Goal: Task Accomplishment & Management: Use online tool/utility

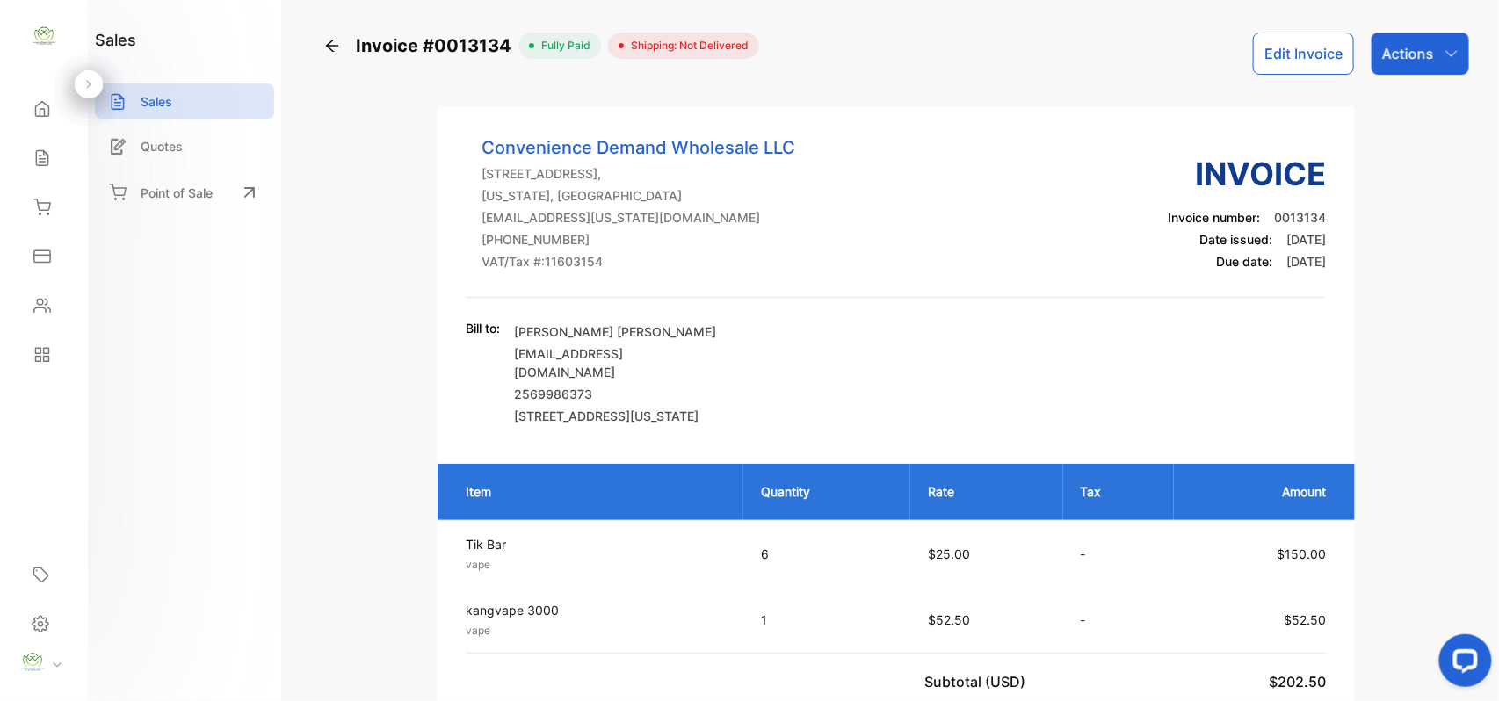
click at [330, 47] on icon at bounding box center [332, 46] width 18 height 18
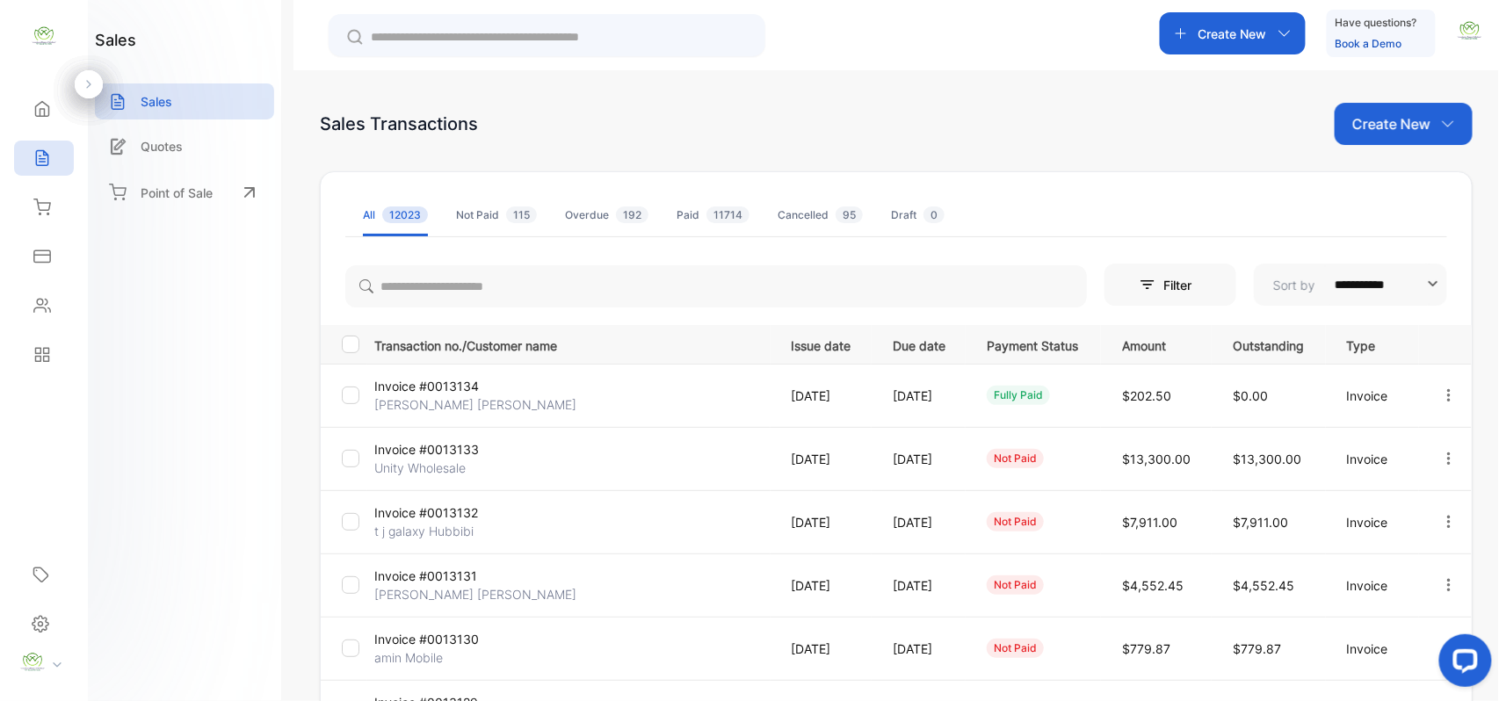
click at [1449, 592] on icon "button" at bounding box center [1449, 585] width 16 height 16
click at [1330, 637] on icon at bounding box center [1327, 636] width 16 height 16
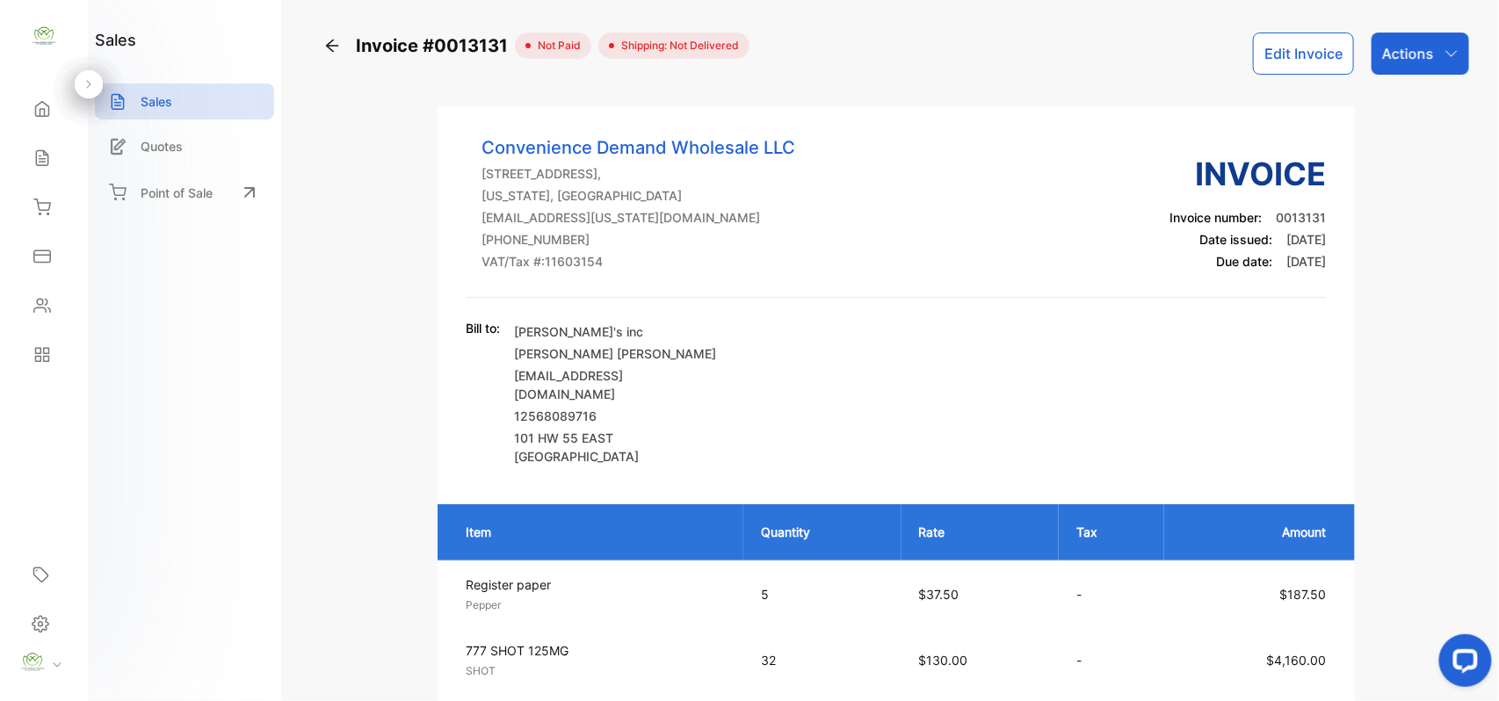
click at [1326, 57] on button "Edit Invoice" at bounding box center [1303, 54] width 101 height 42
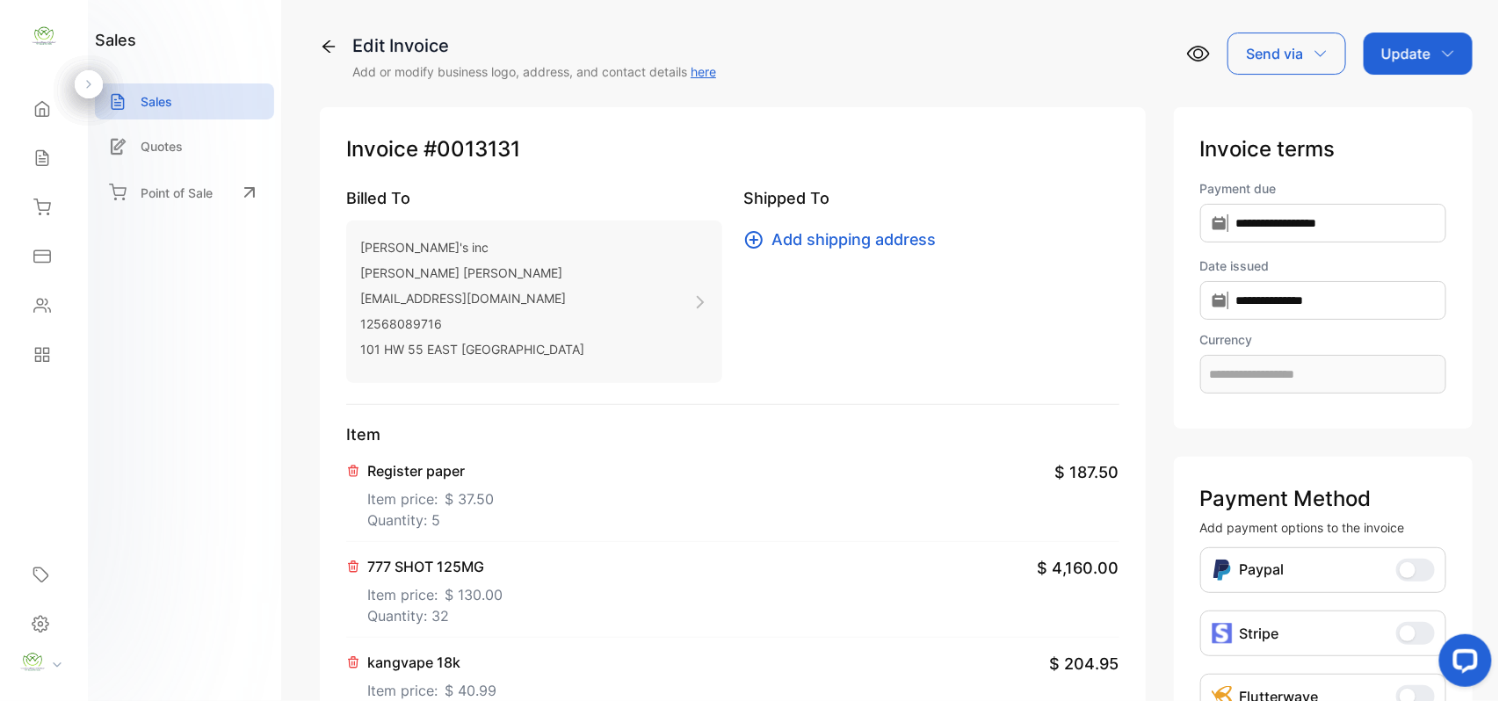
type input "**********"
click at [452, 596] on span "$ 130.00" at bounding box center [474, 594] width 58 height 21
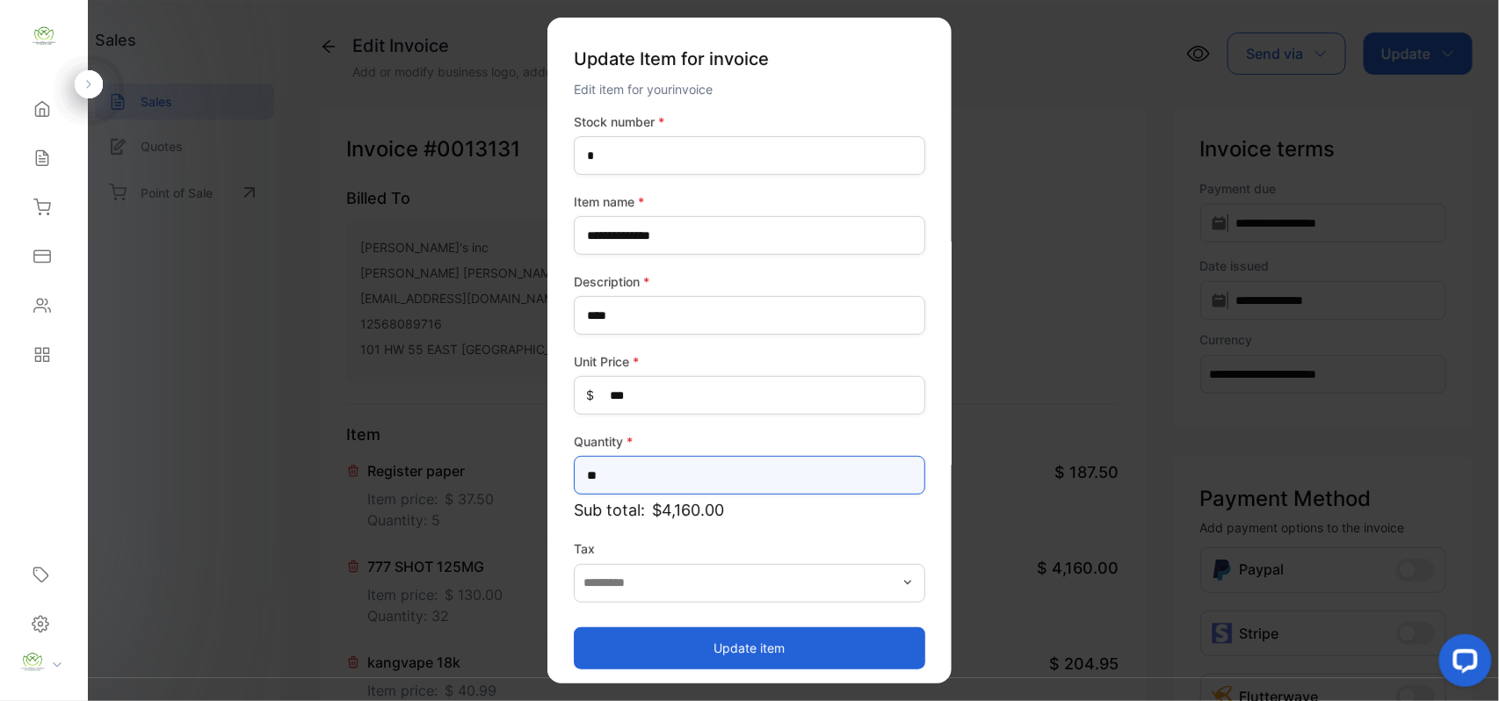
drag, startPoint x: 624, startPoint y: 480, endPoint x: 413, endPoint y: 520, distance: 214.8
type input "**"
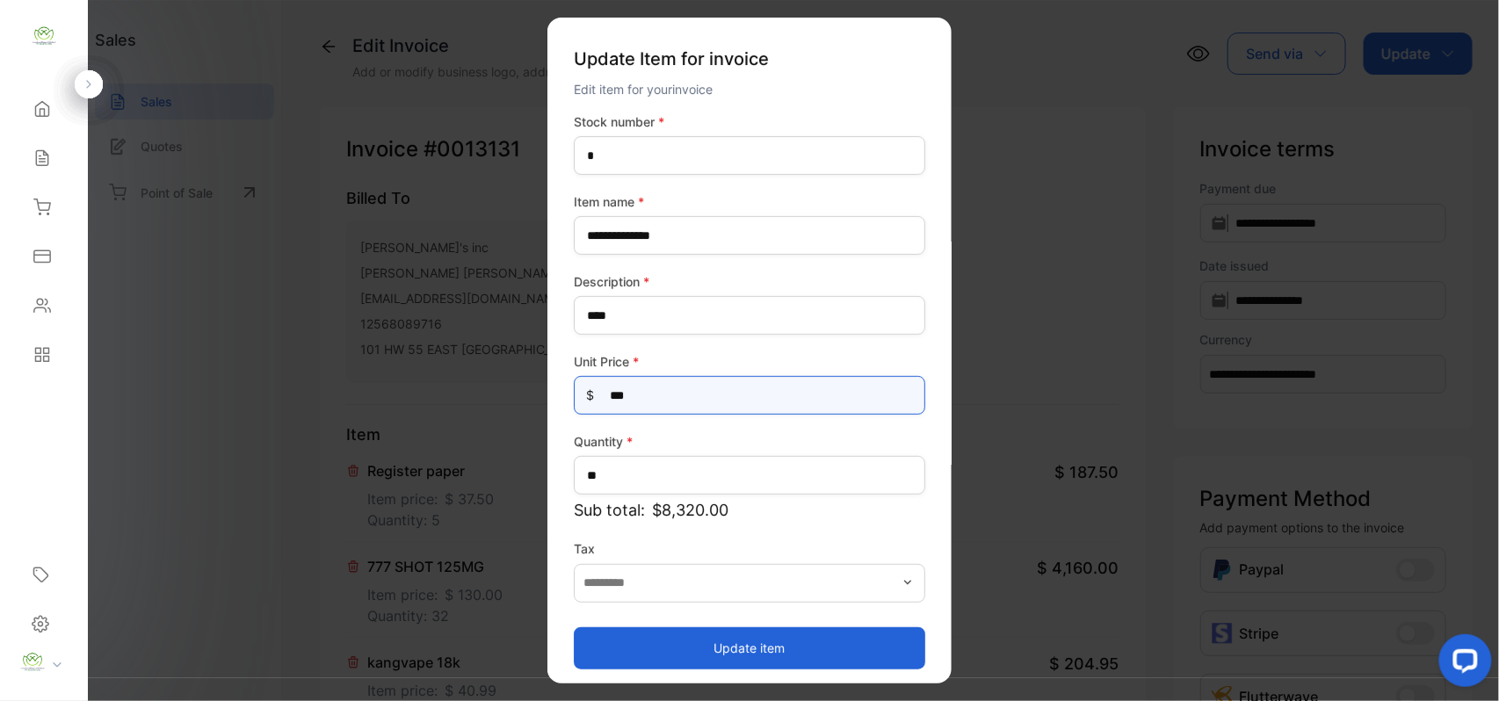
drag, startPoint x: 621, startPoint y: 413, endPoint x: 267, endPoint y: 461, distance: 356.6
type Price-inputprice "***"
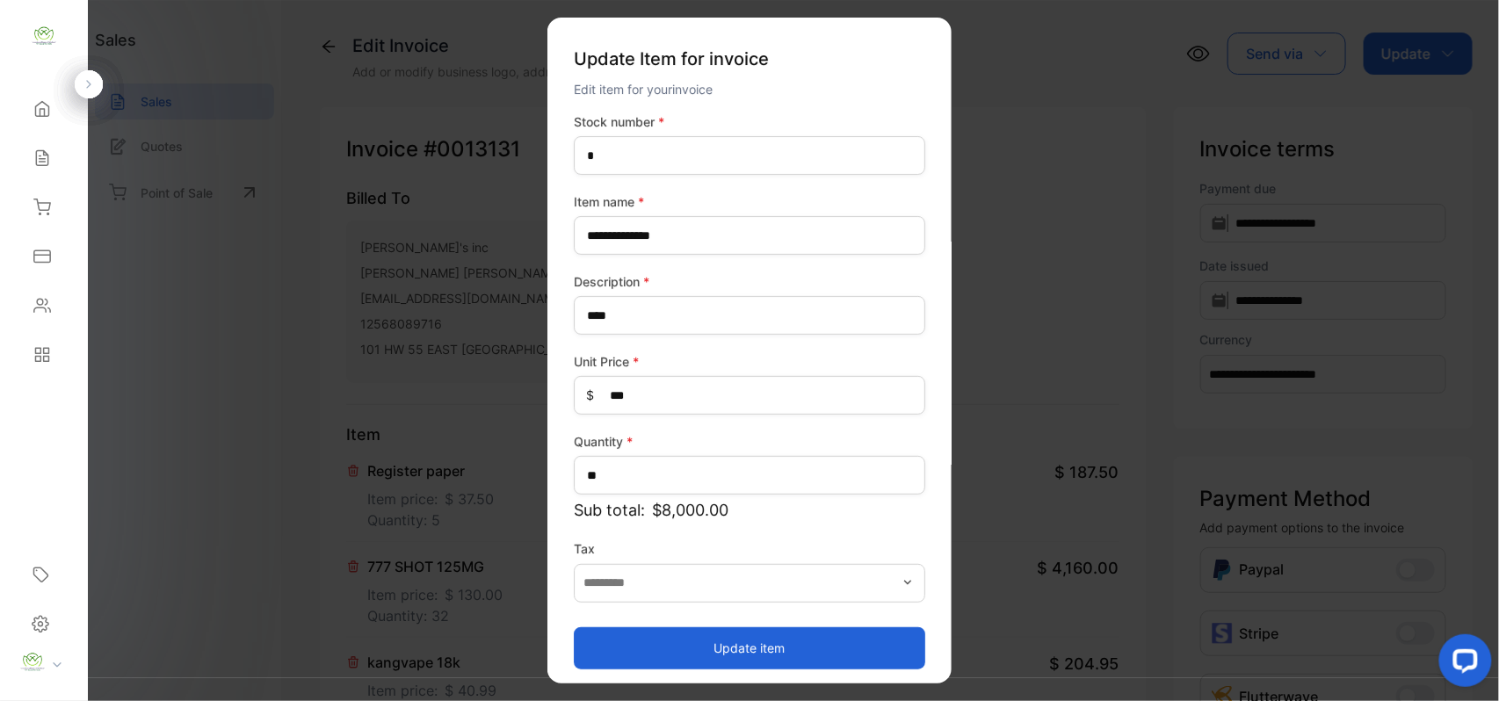
click at [698, 626] on div "Update item" at bounding box center [750, 639] width 352 height 60
click at [694, 633] on button "Update item" at bounding box center [750, 648] width 352 height 42
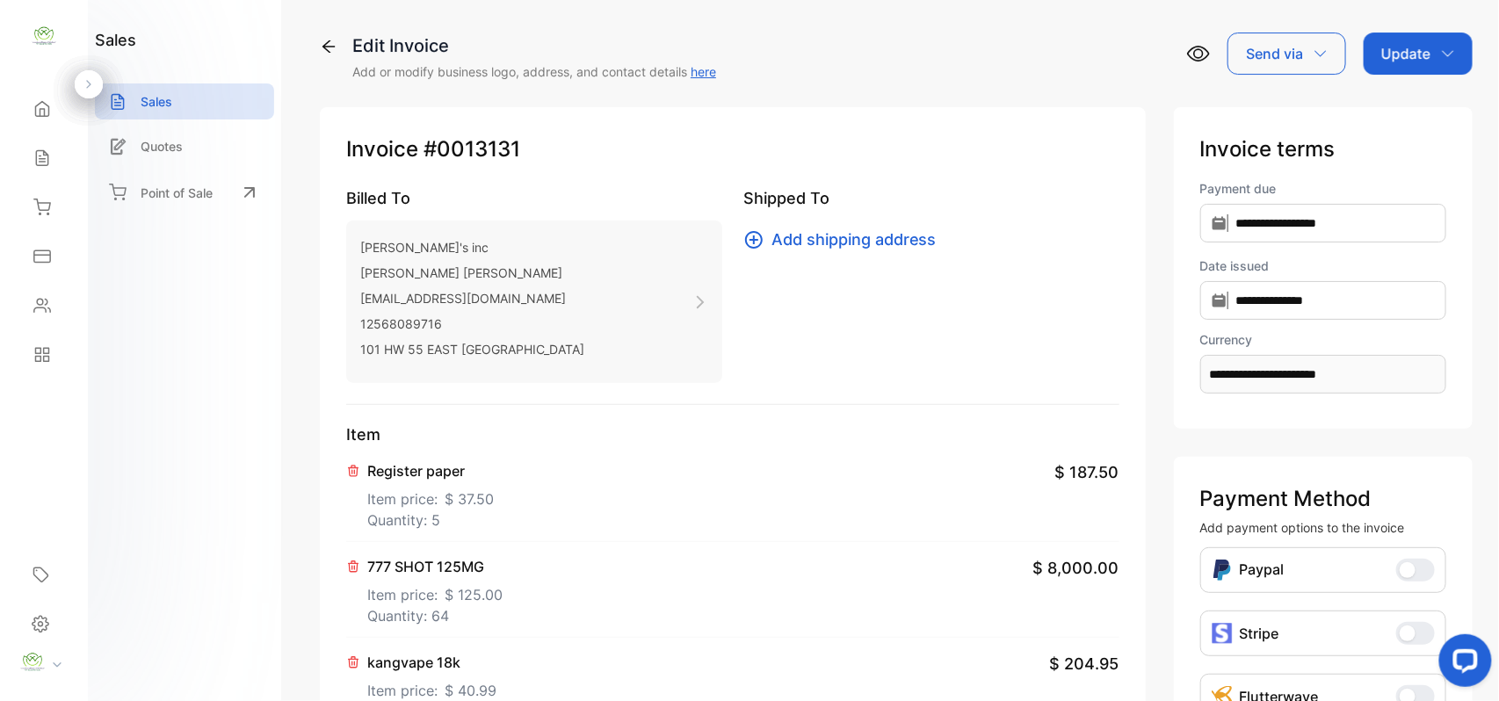
click at [1405, 68] on div "Update" at bounding box center [1418, 54] width 109 height 42
click at [1394, 124] on div "Invoice" at bounding box center [1421, 111] width 101 height 35
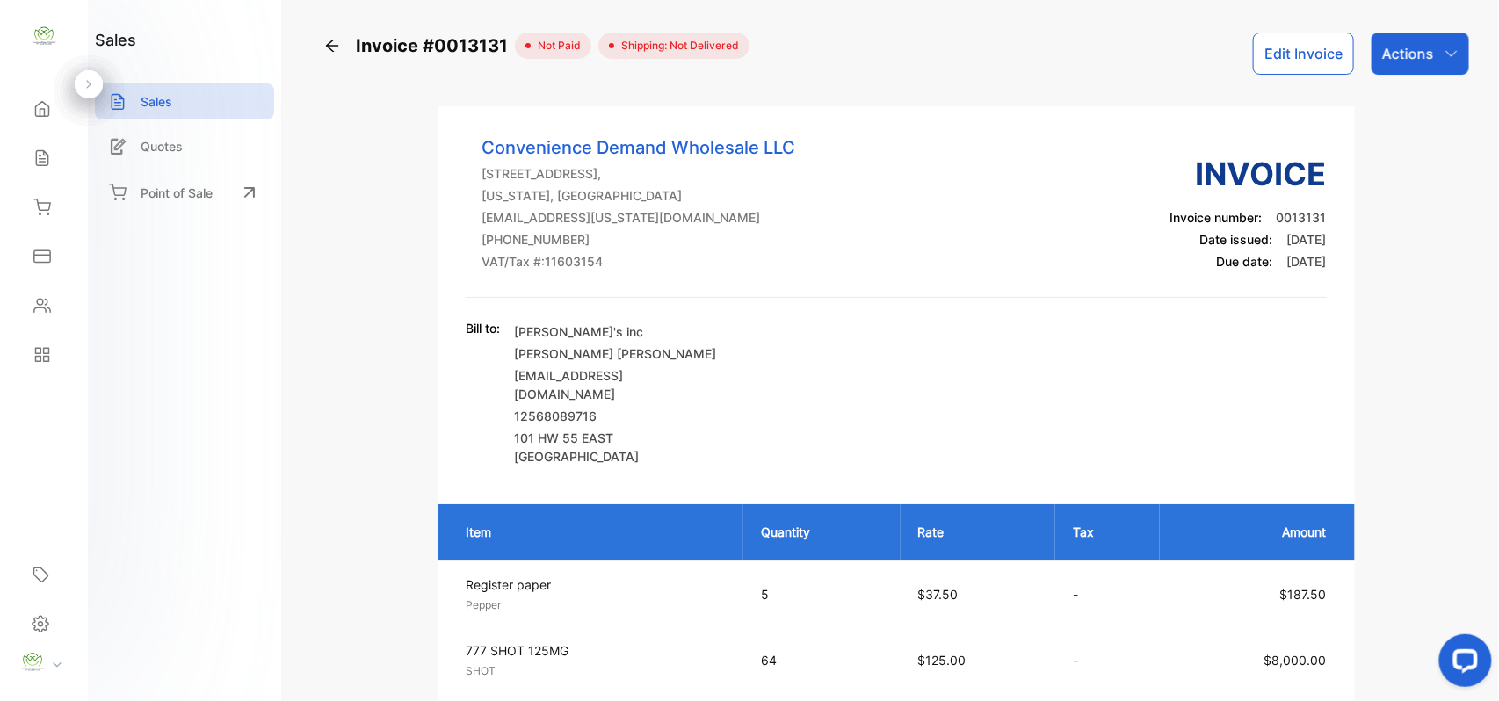
click at [335, 47] on icon at bounding box center [332, 46] width 18 height 18
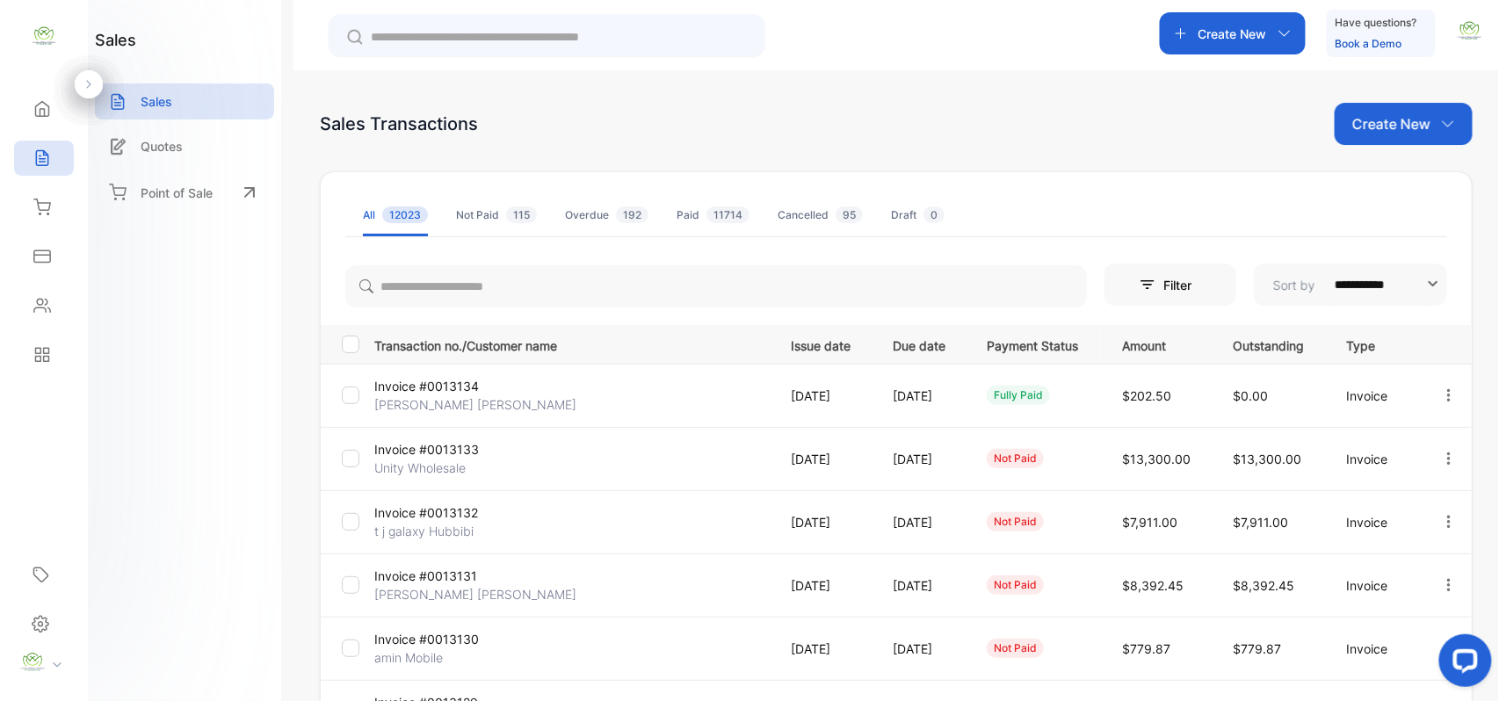
click at [1447, 401] on icon "button" at bounding box center [1449, 396] width 16 height 16
click at [1383, 443] on span "View / Edit Invoice" at bounding box center [1406, 445] width 125 height 21
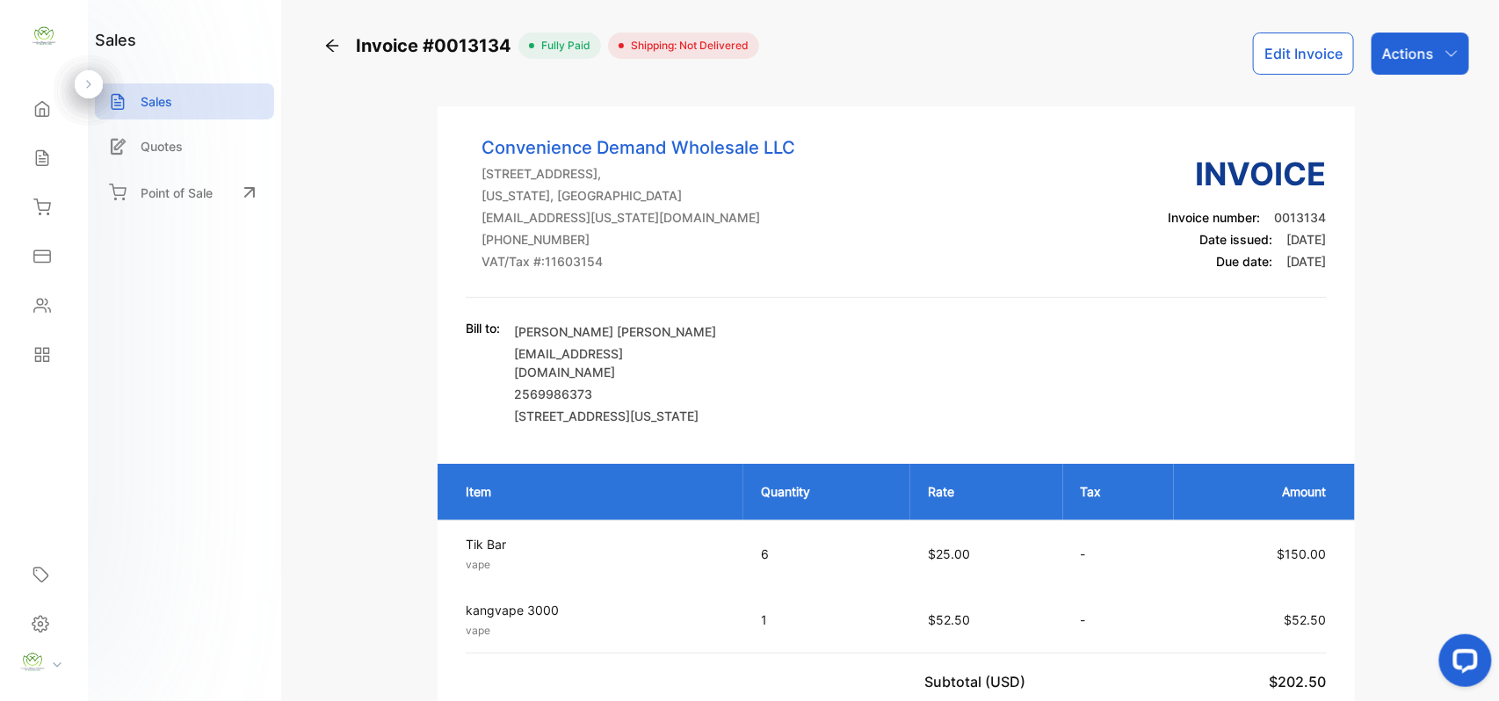
click at [336, 46] on icon at bounding box center [332, 46] width 12 height 12
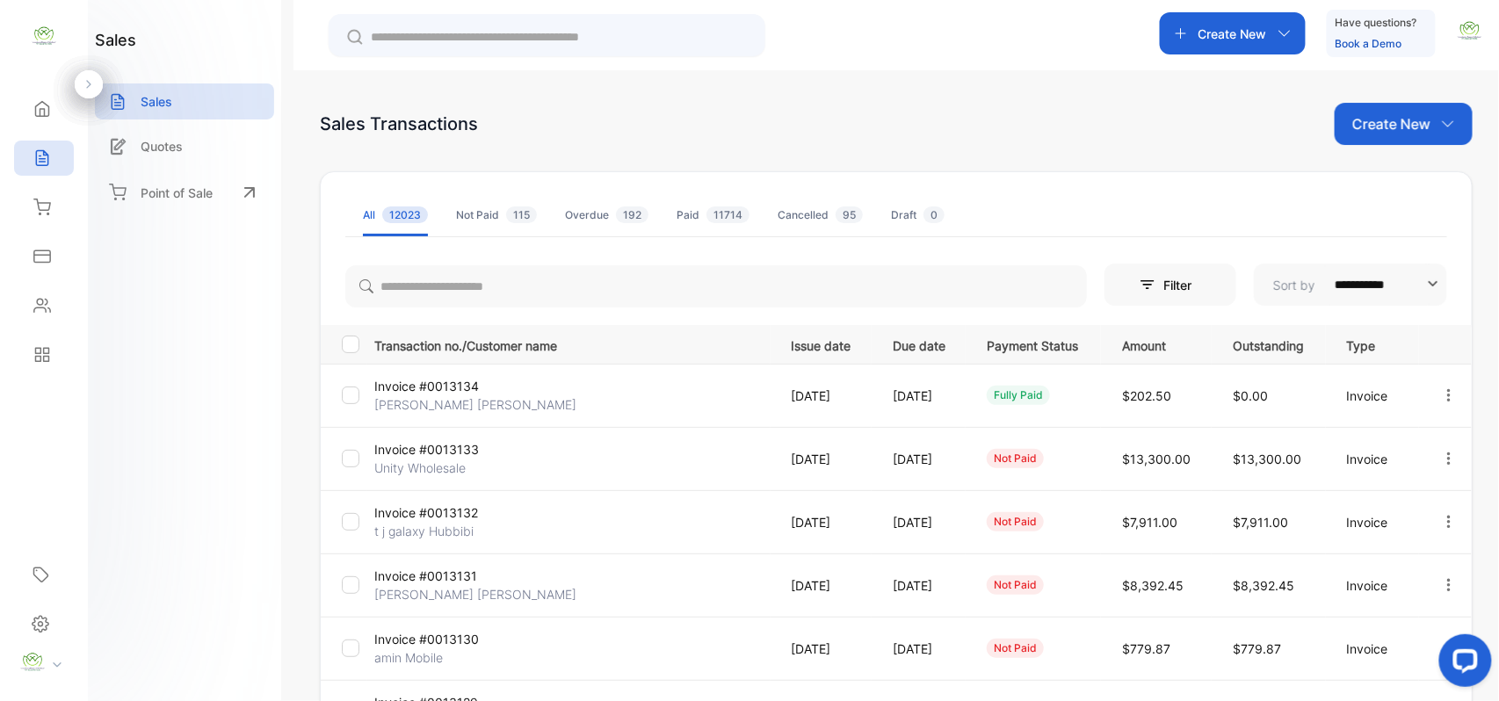
click at [1446, 520] on icon "button" at bounding box center [1449, 522] width 16 height 16
click at [1406, 557] on div "View / Edit Invoice" at bounding box center [1394, 572] width 178 height 35
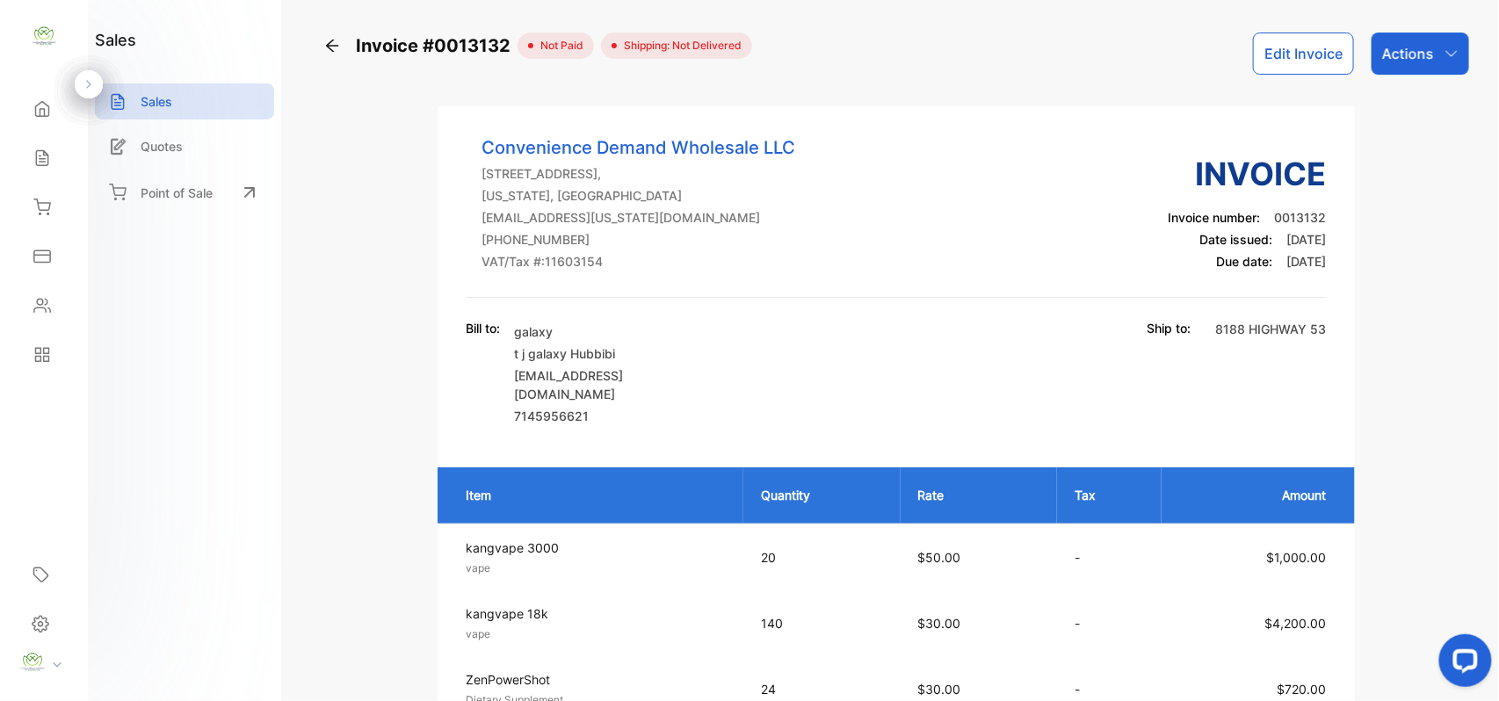
click at [1310, 62] on button "Edit Invoice" at bounding box center [1303, 54] width 101 height 42
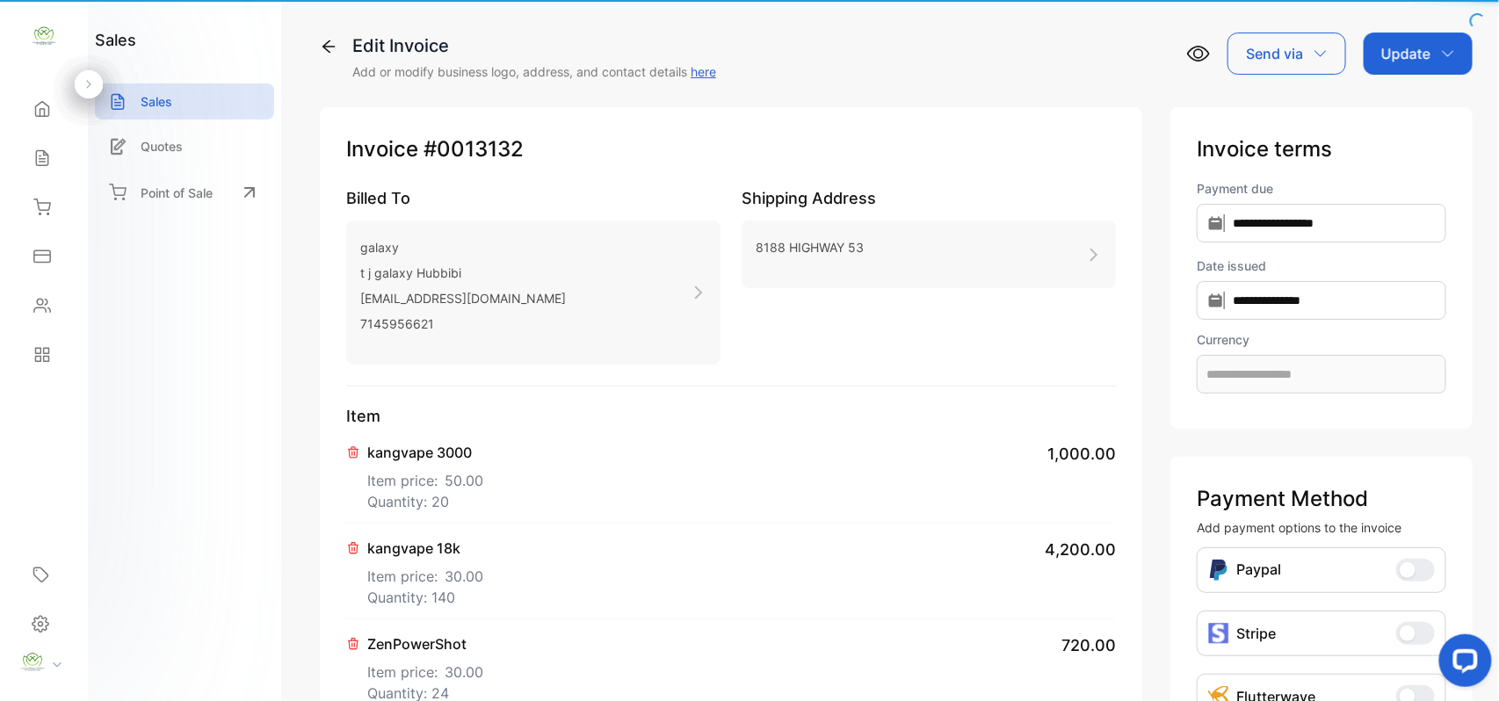
type input "**********"
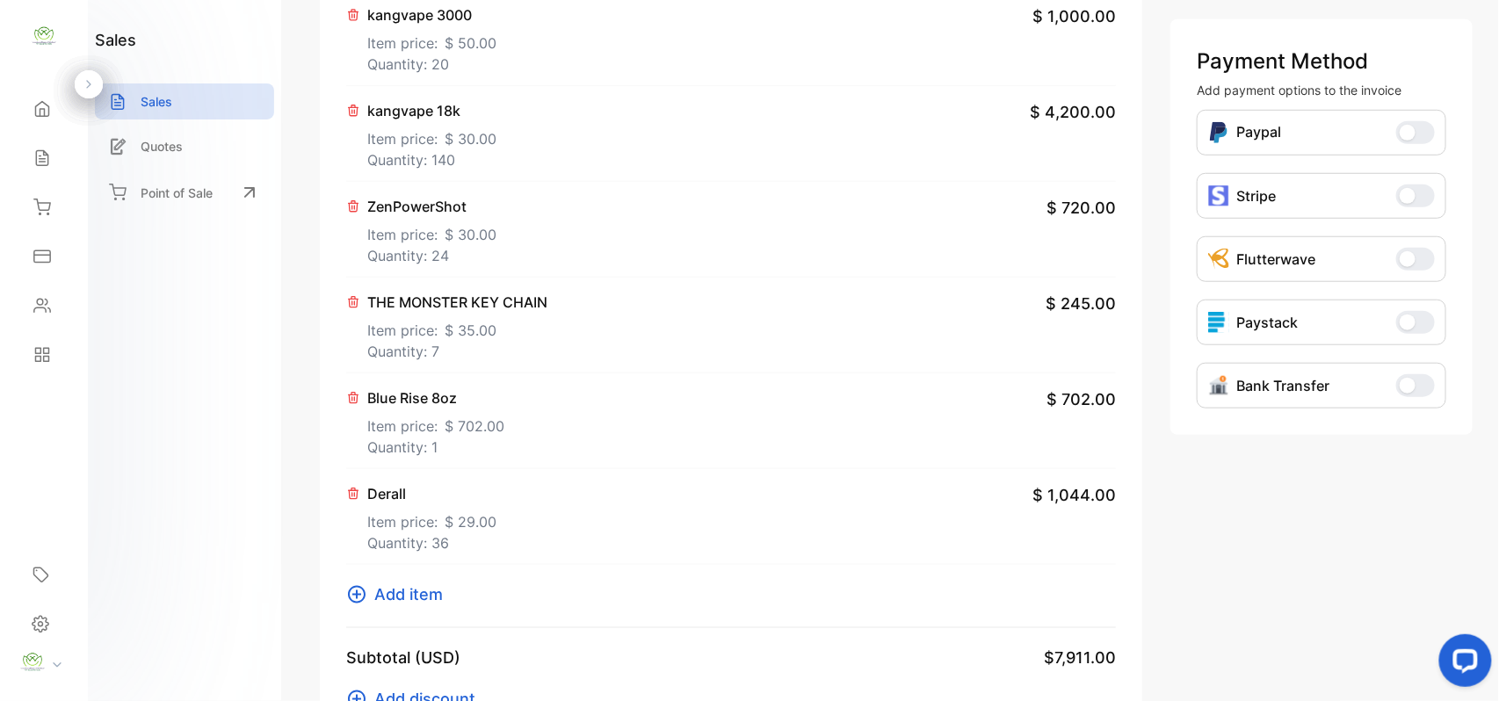
scroll to position [547, 0]
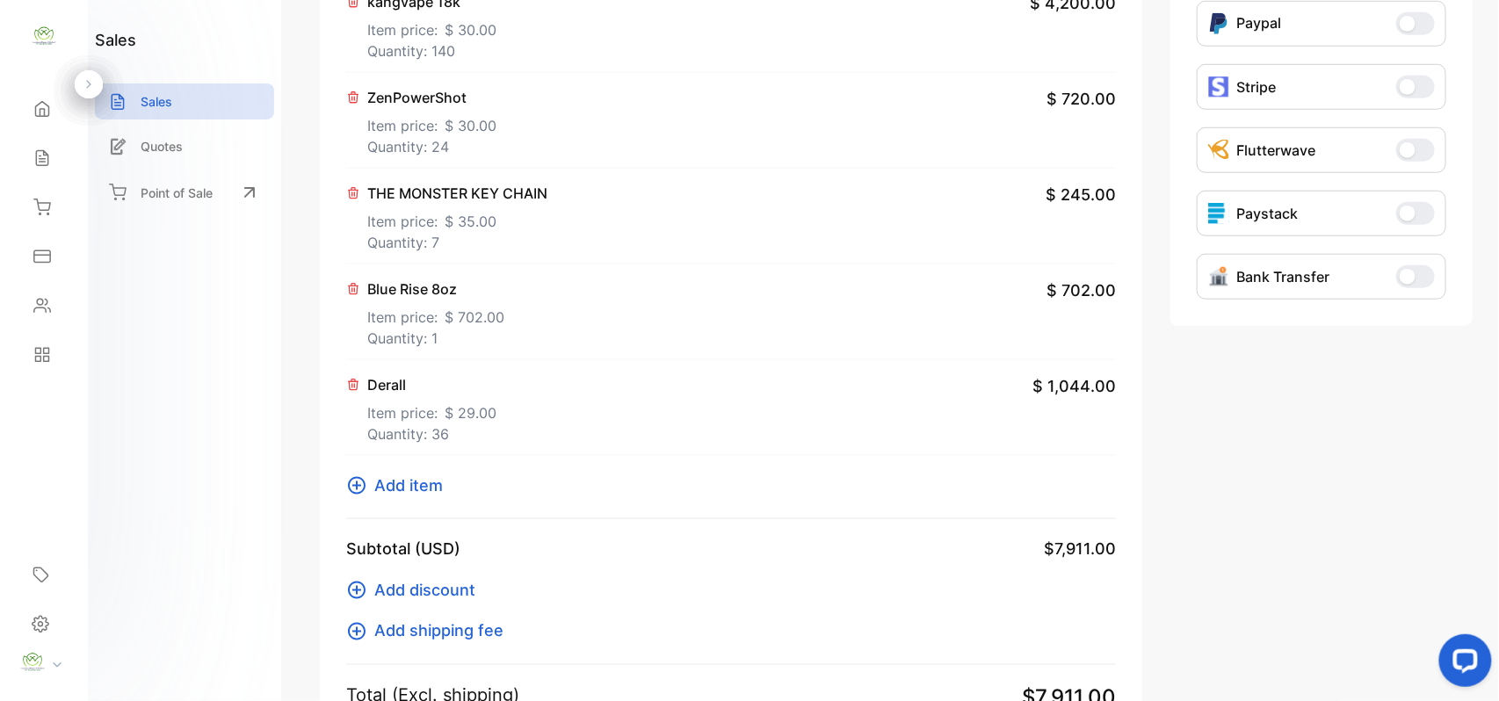
click at [388, 490] on span "Add item" at bounding box center [408, 486] width 69 height 24
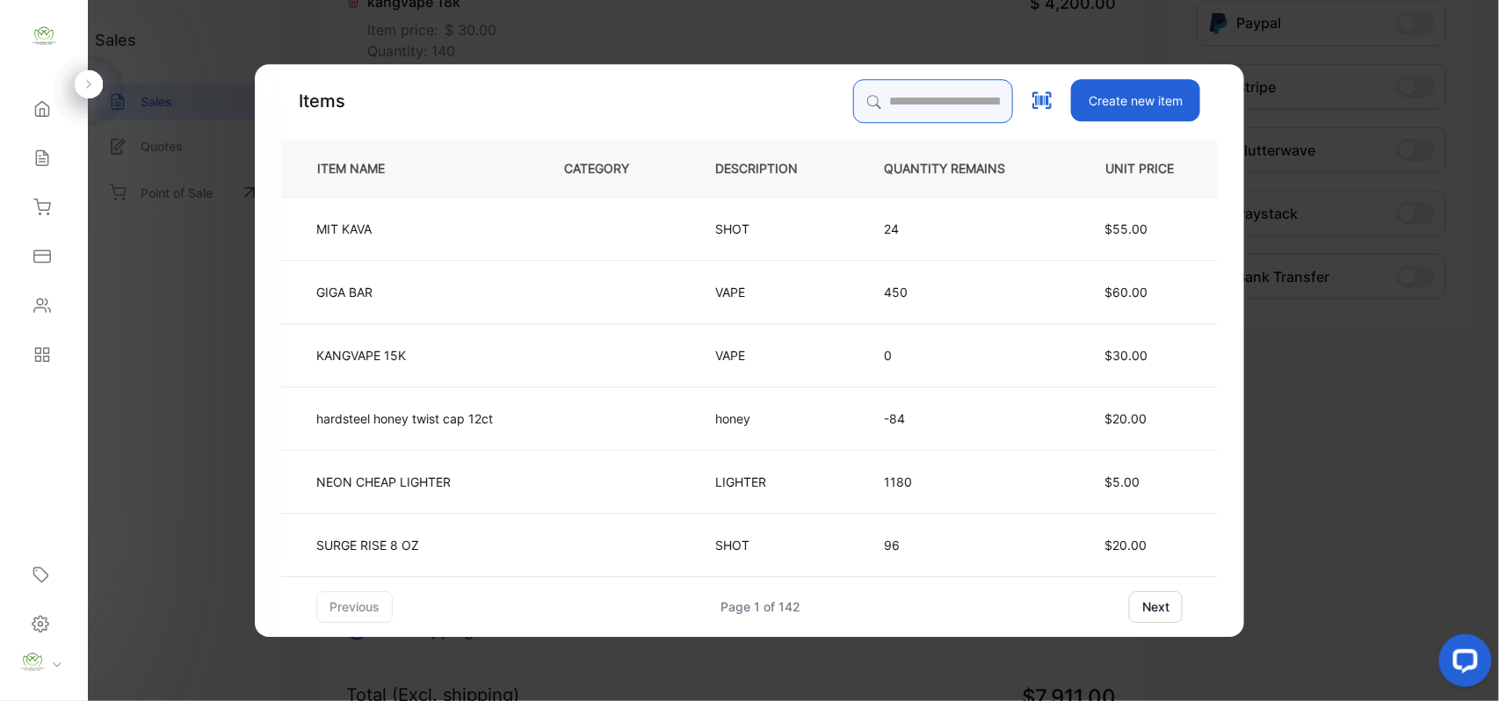
click at [884, 107] on input "search" at bounding box center [933, 101] width 160 height 44
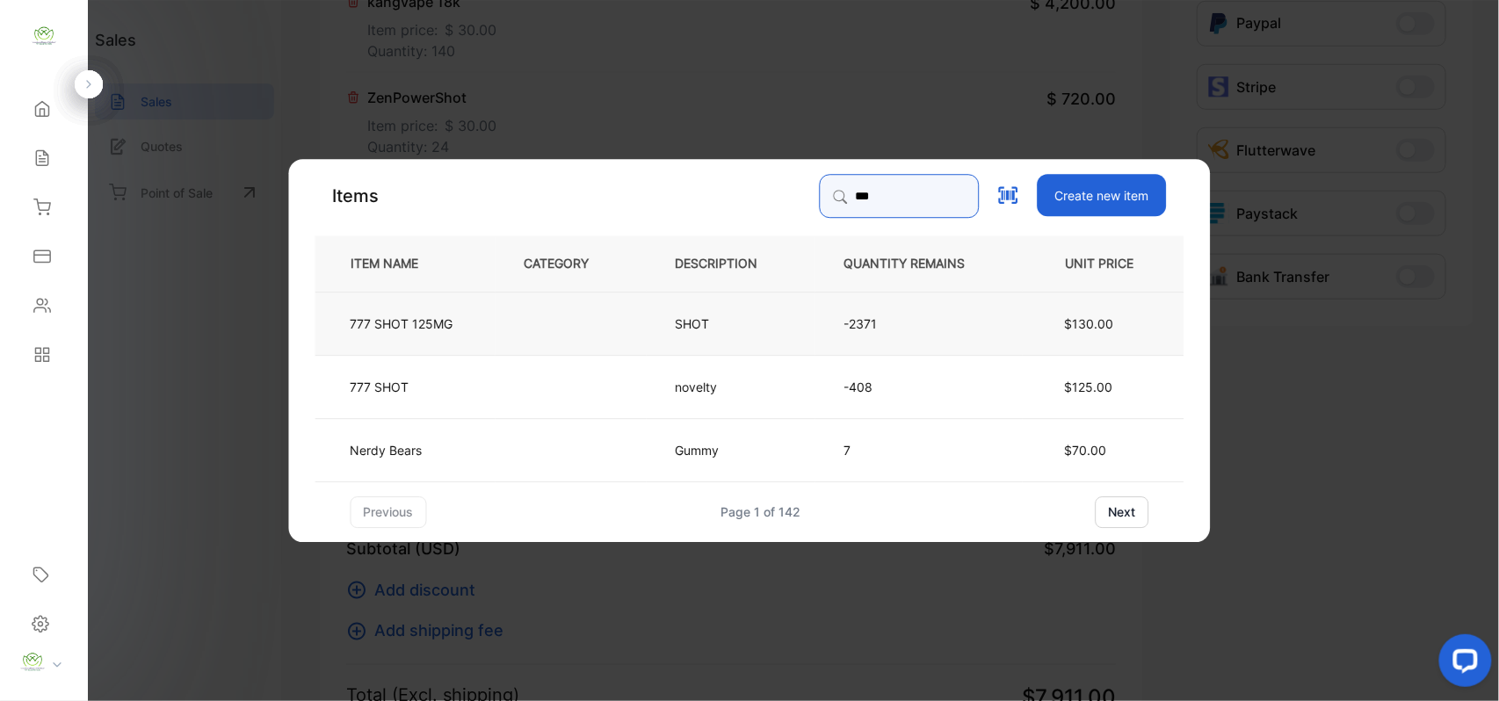
type input "***"
click at [482, 329] on td "777 SHOT 125MG" at bounding box center [406, 322] width 180 height 63
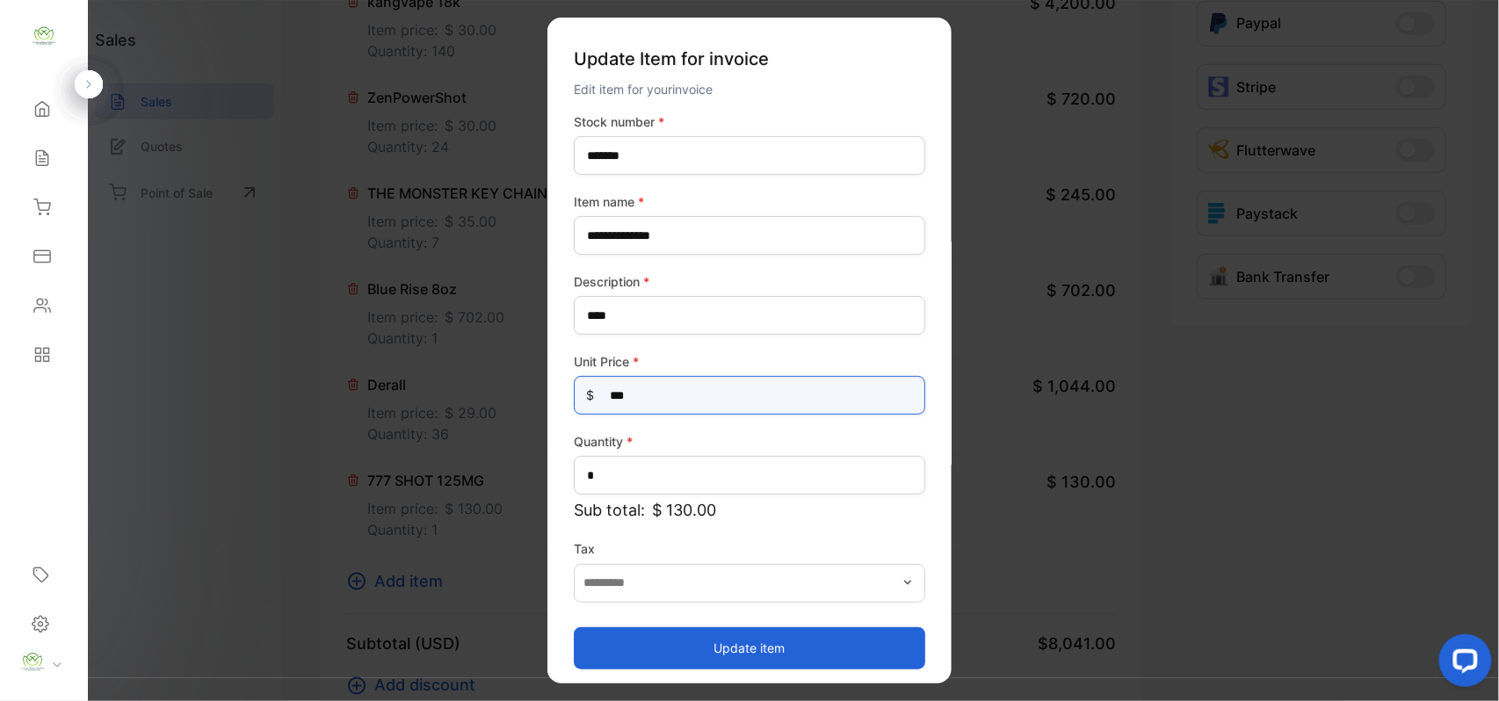
drag, startPoint x: 673, startPoint y: 394, endPoint x: 61, endPoint y: 431, distance: 613.7
click at [62, 431] on div "Convenience Demand Wholesale LLC Convenience Demand Wholesale LLC Home Home Sal…" at bounding box center [749, 368] width 1499 height 737
type Price-inputprice "***"
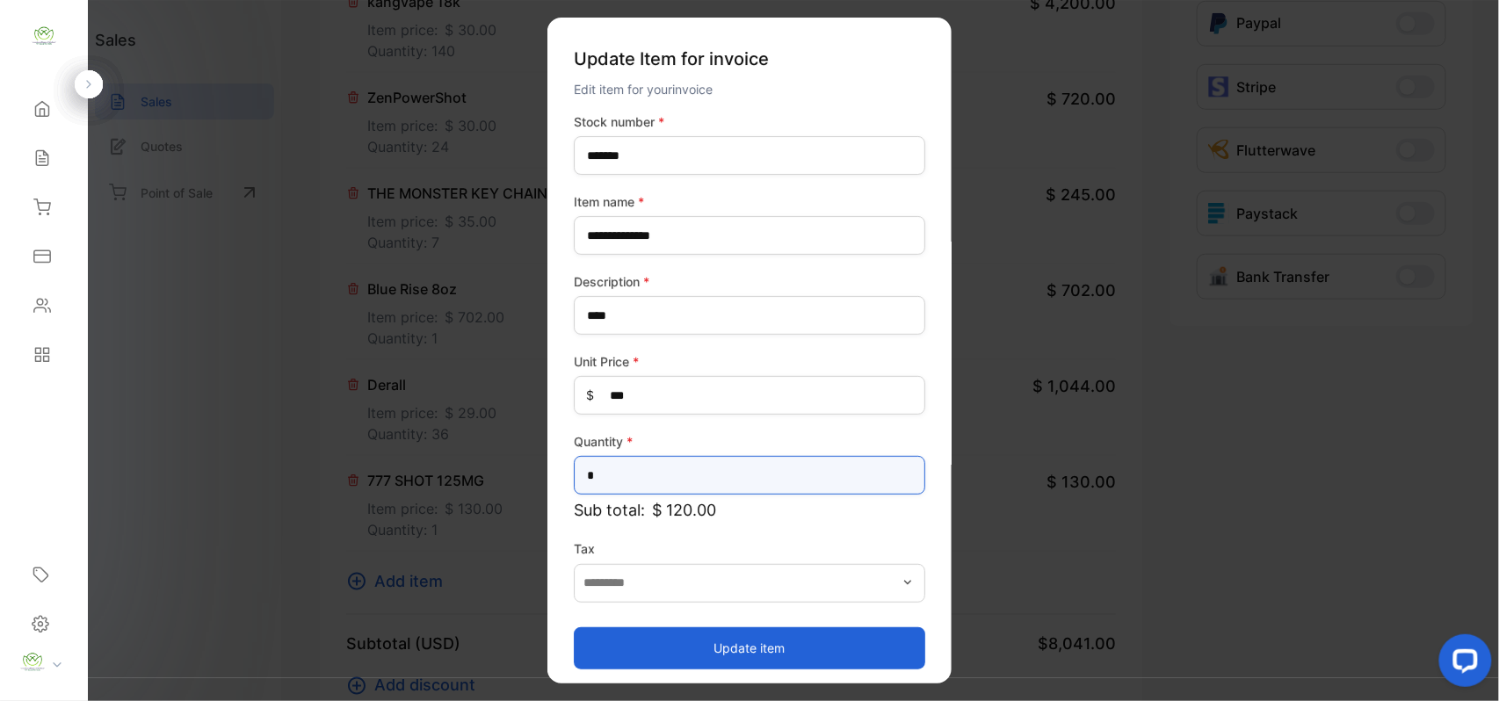
drag, startPoint x: 743, startPoint y: 478, endPoint x: 99, endPoint y: 468, distance: 643.4
type input "**"
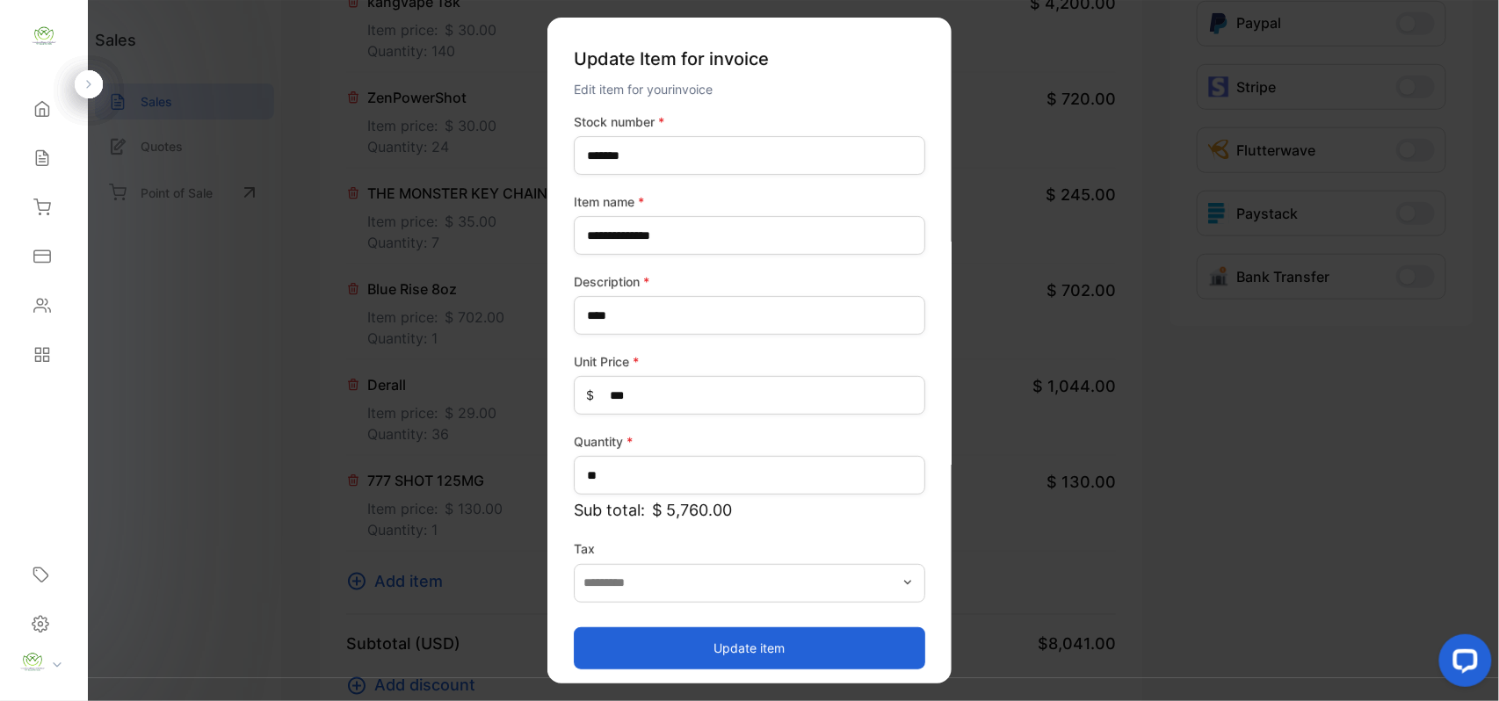
click at [609, 650] on button "Update item" at bounding box center [750, 648] width 352 height 42
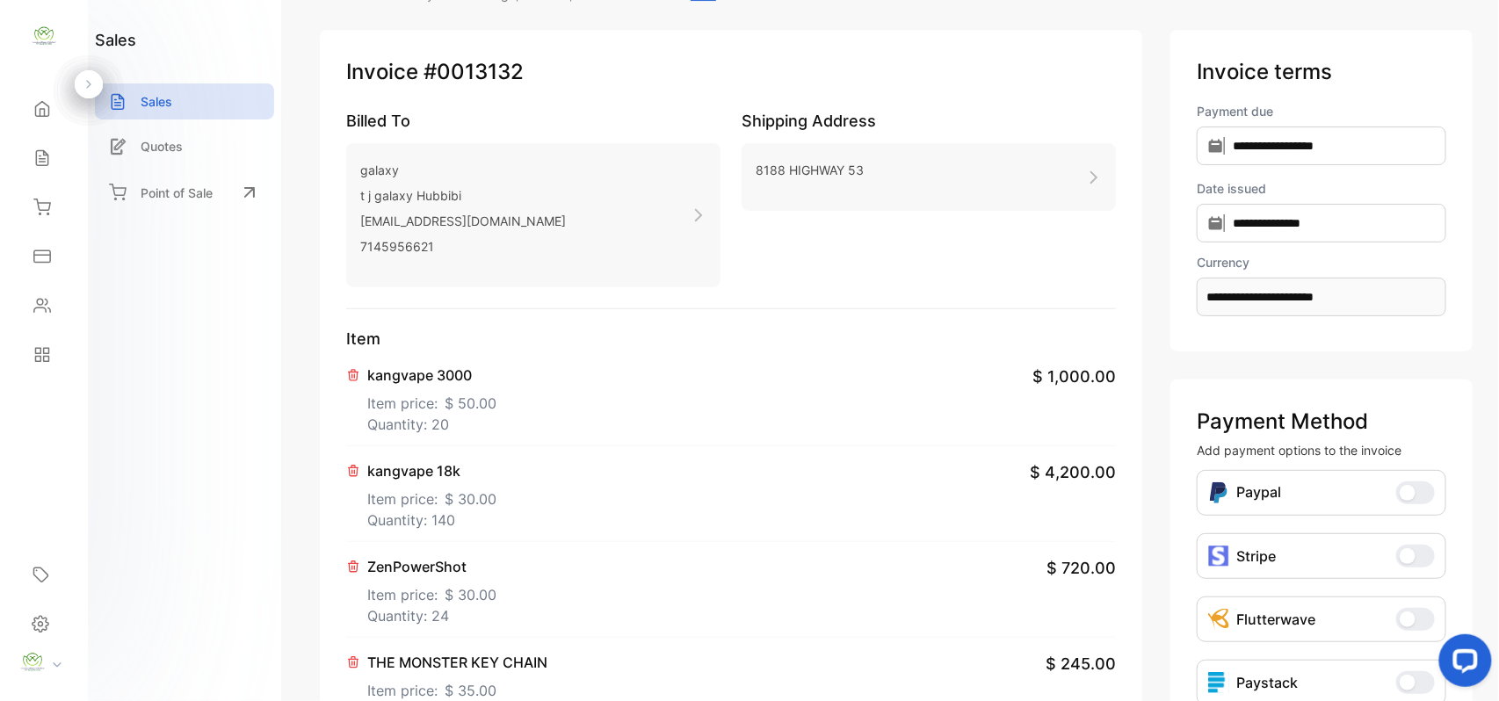
scroll to position [0, 0]
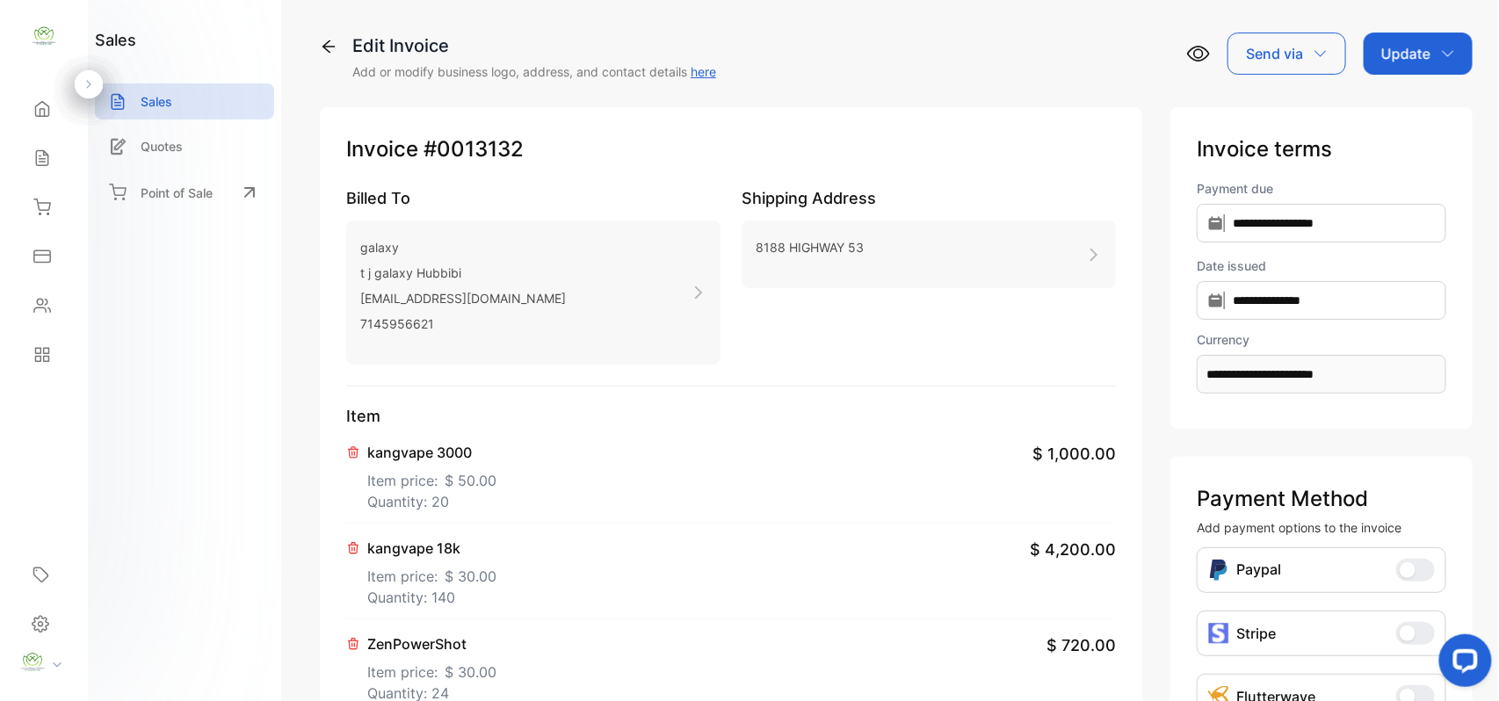
click at [1394, 39] on div "Update" at bounding box center [1418, 54] width 109 height 42
click at [1383, 103] on div "Invoice" at bounding box center [1421, 111] width 101 height 35
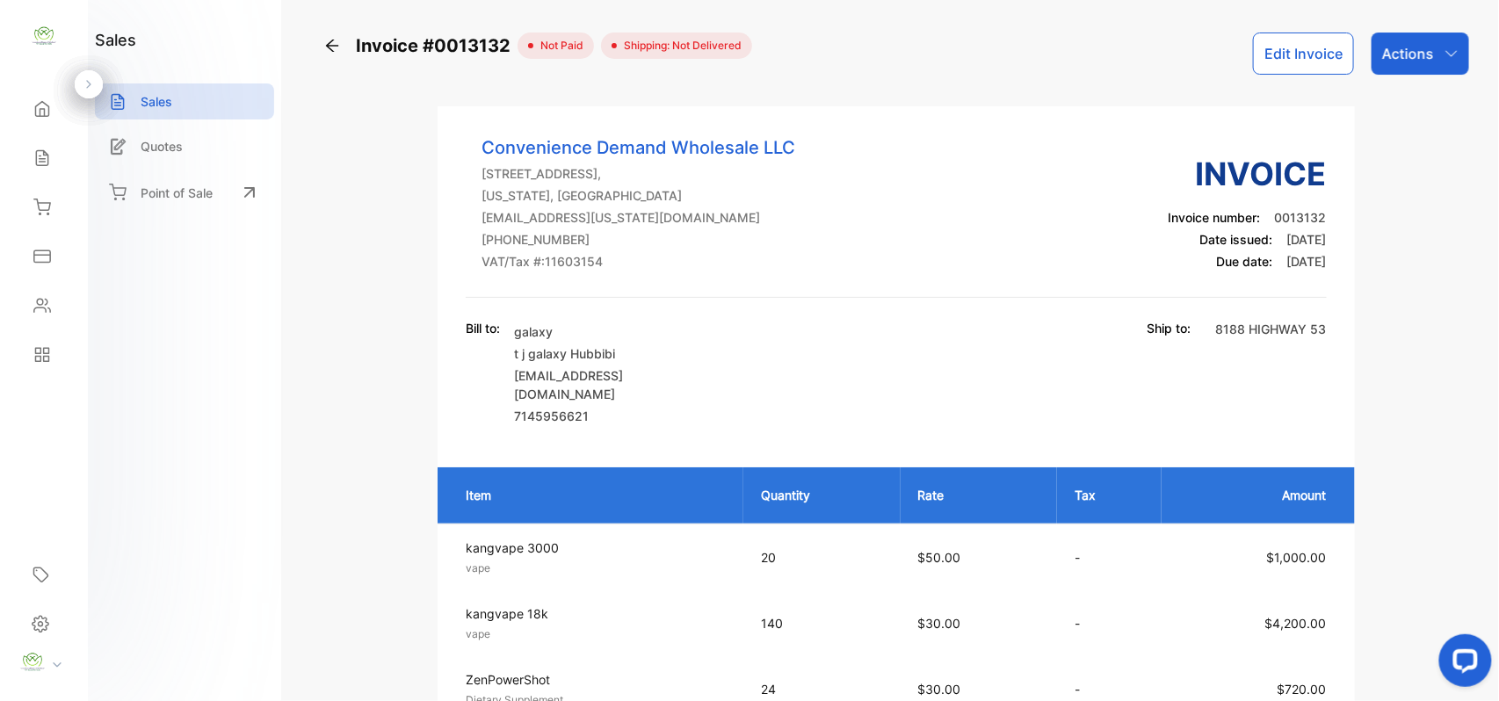
click at [1425, 36] on div "Actions" at bounding box center [1421, 54] width 98 height 42
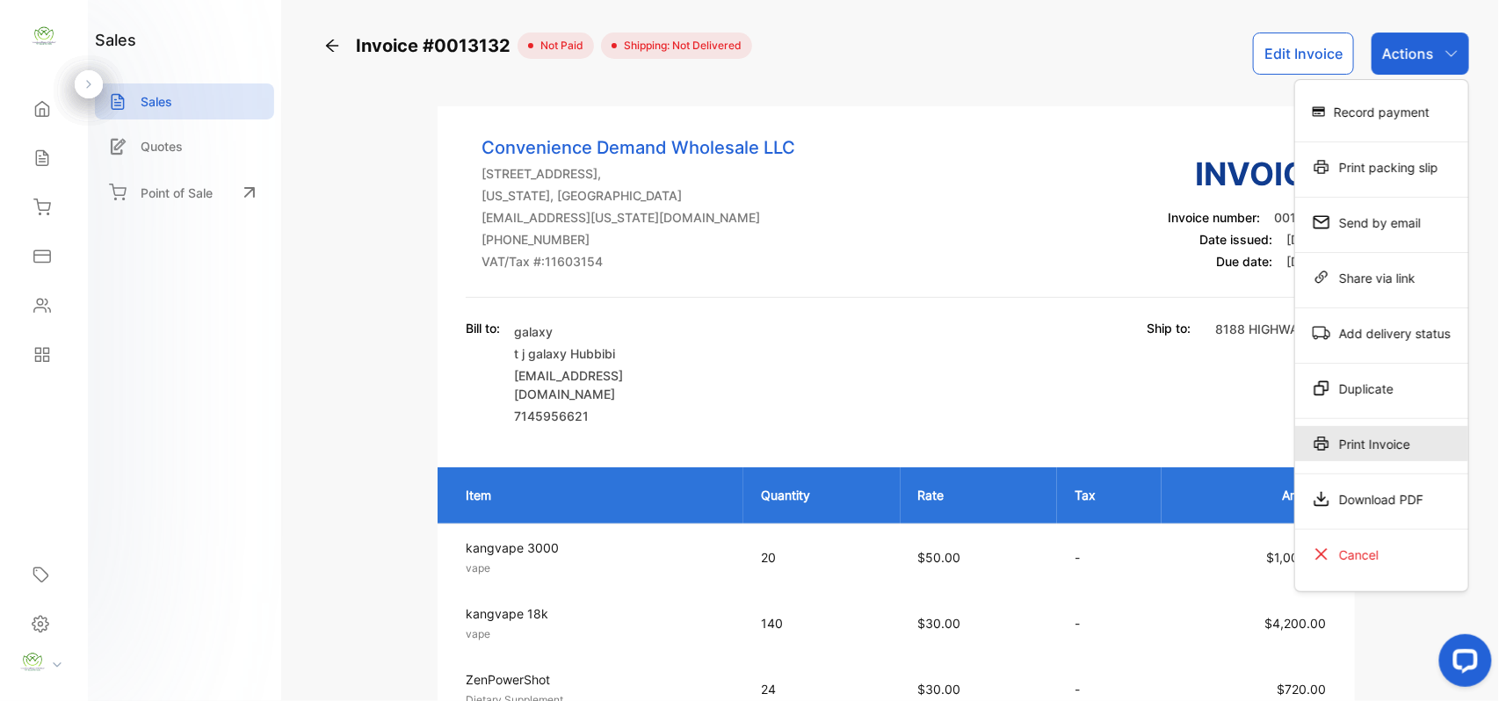
click at [1354, 443] on div "Print Invoice" at bounding box center [1382, 443] width 173 height 35
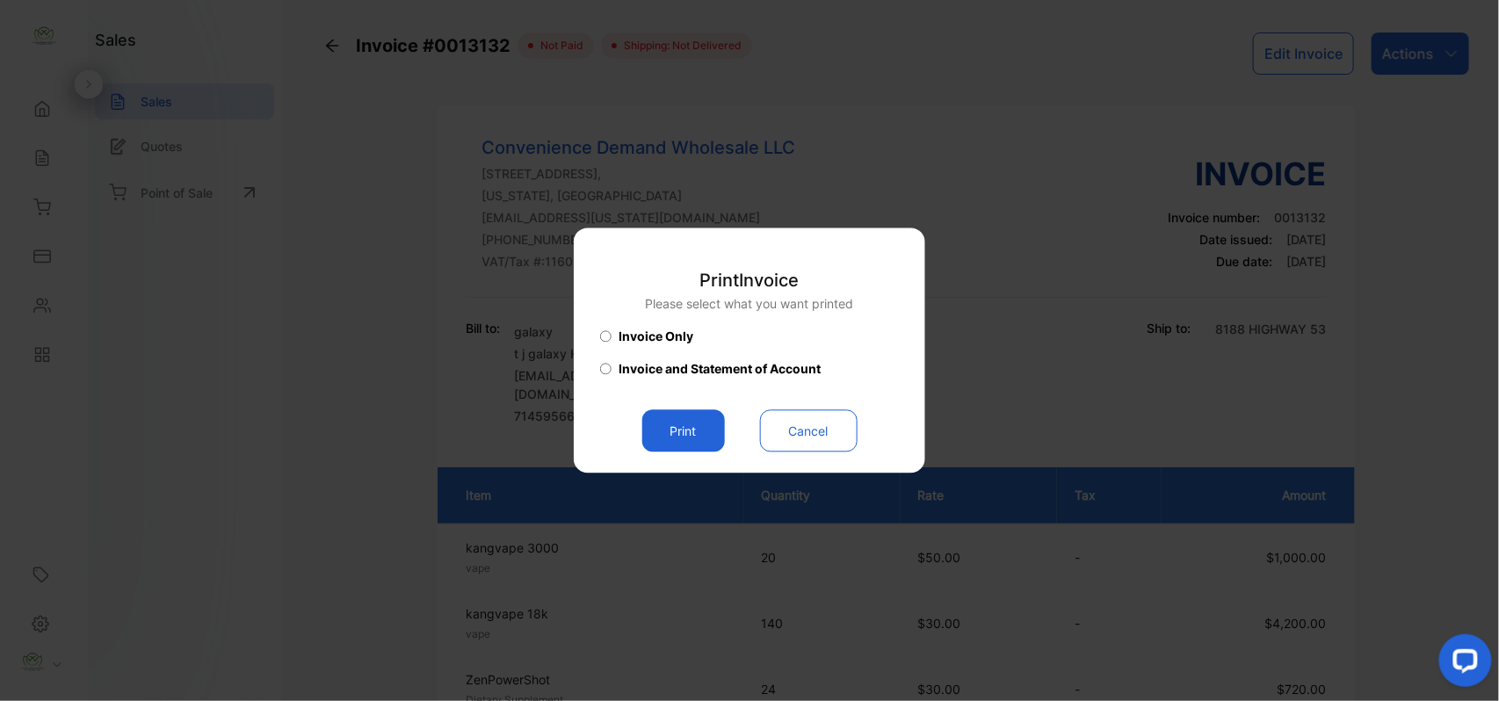
click at [659, 433] on button "Print" at bounding box center [683, 431] width 83 height 42
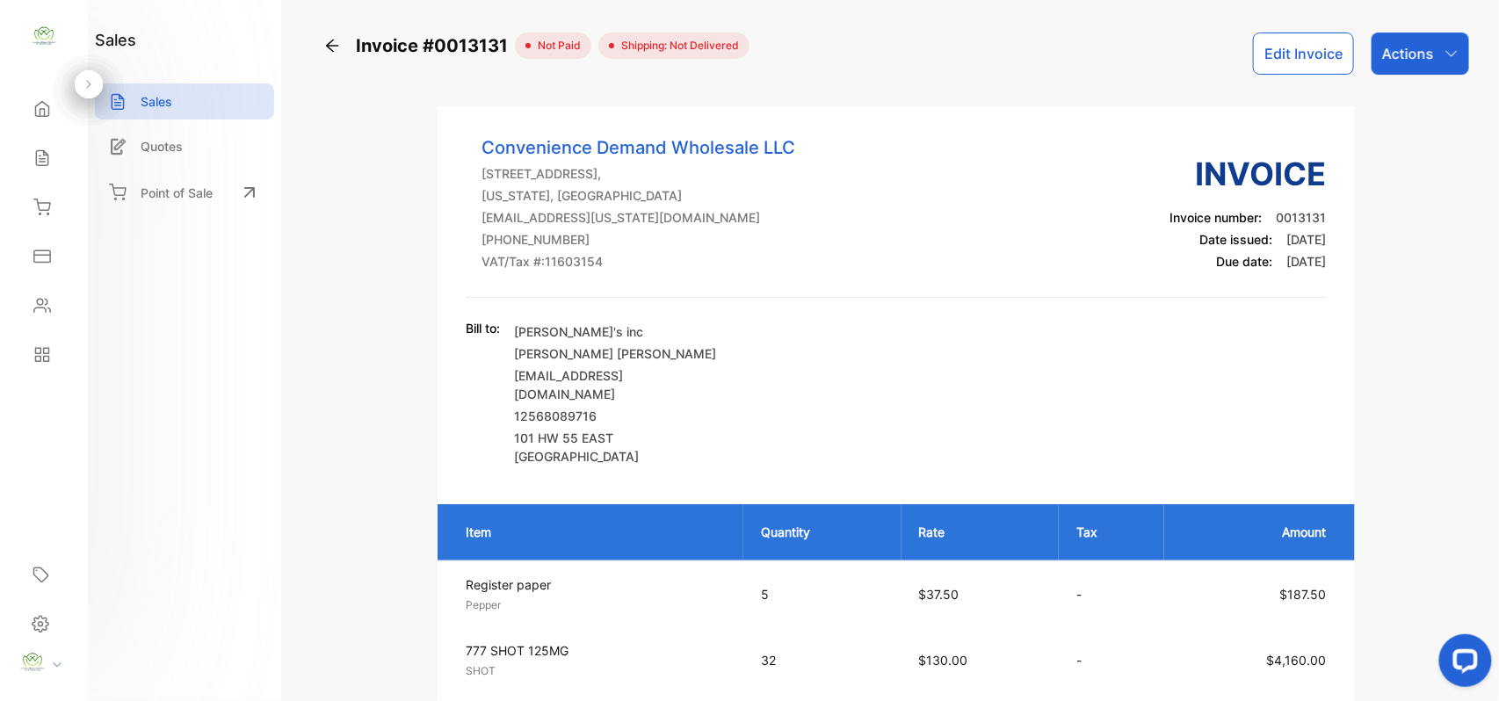
click at [335, 49] on icon at bounding box center [332, 46] width 18 height 18
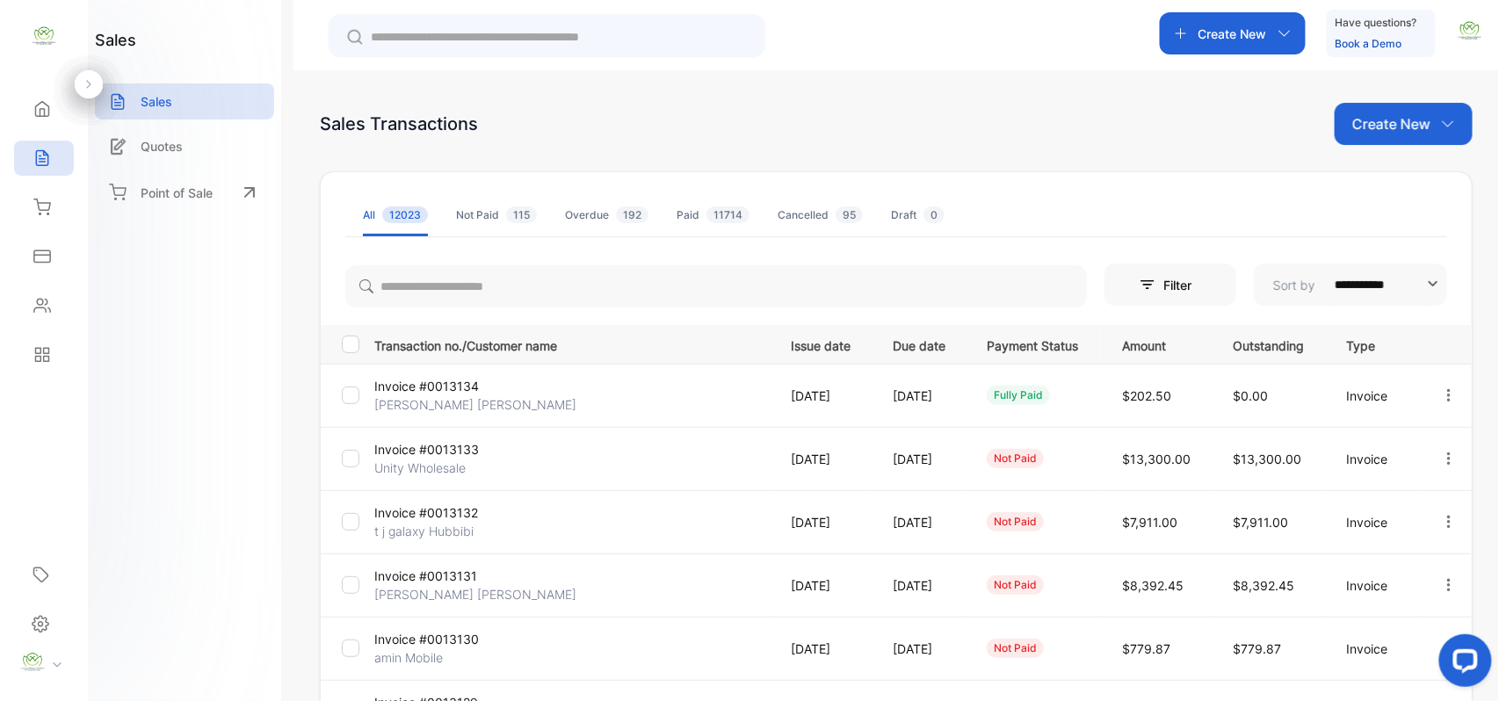
click at [1443, 584] on icon "button" at bounding box center [1449, 585] width 16 height 16
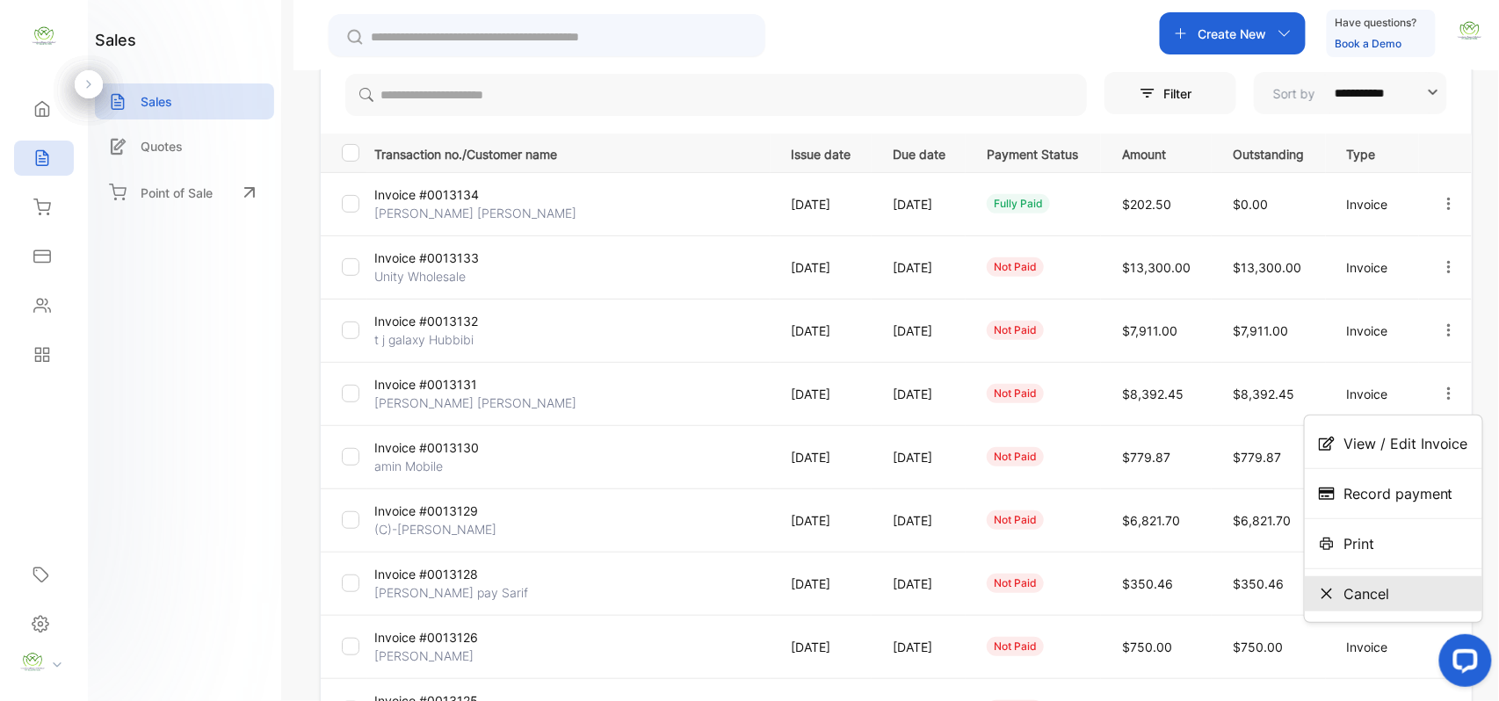
scroll to position [272, 0]
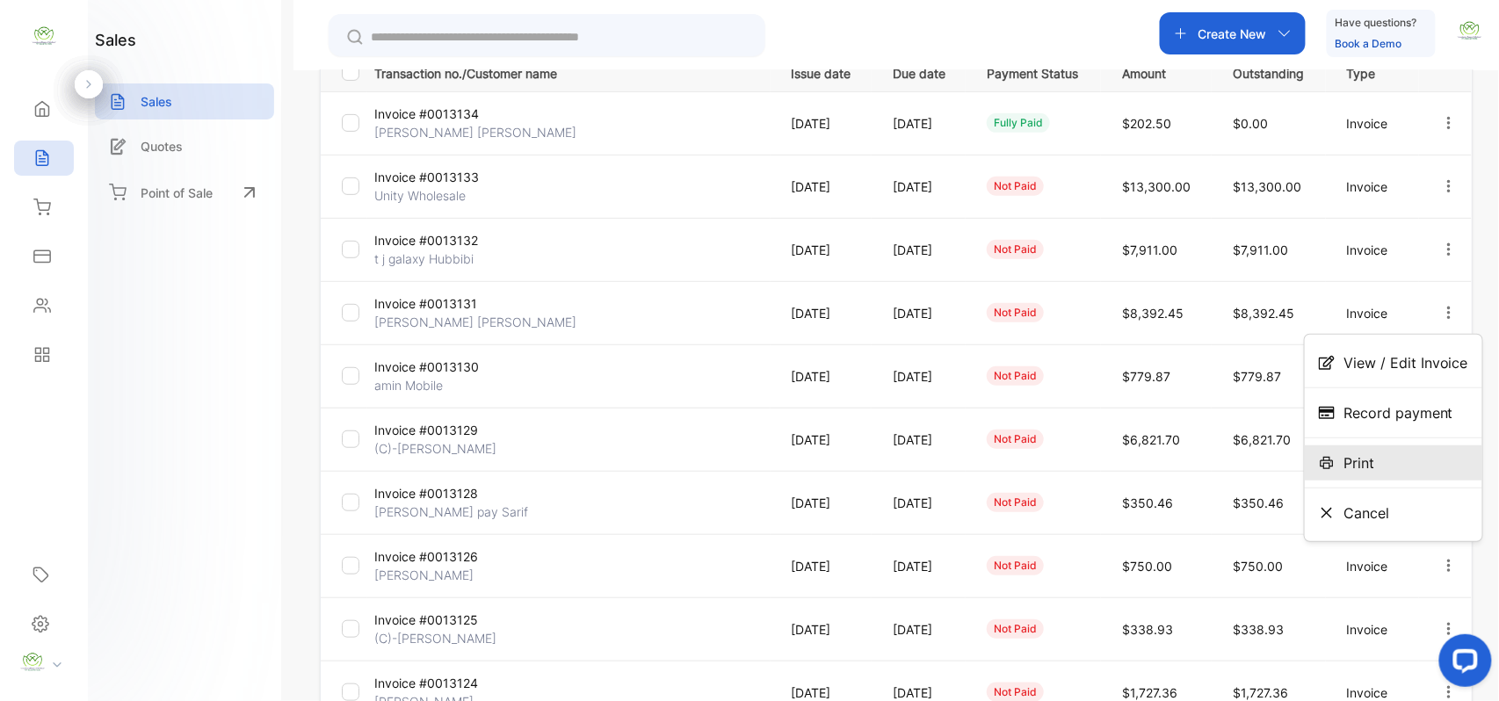
click at [1368, 473] on span "Print" at bounding box center [1359, 463] width 31 height 21
